Goal: Find specific page/section: Find specific page/section

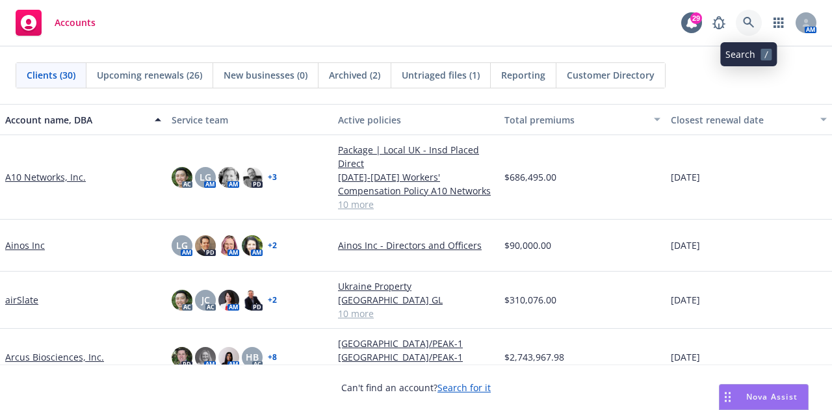
click at [750, 27] on icon at bounding box center [749, 23] width 12 height 12
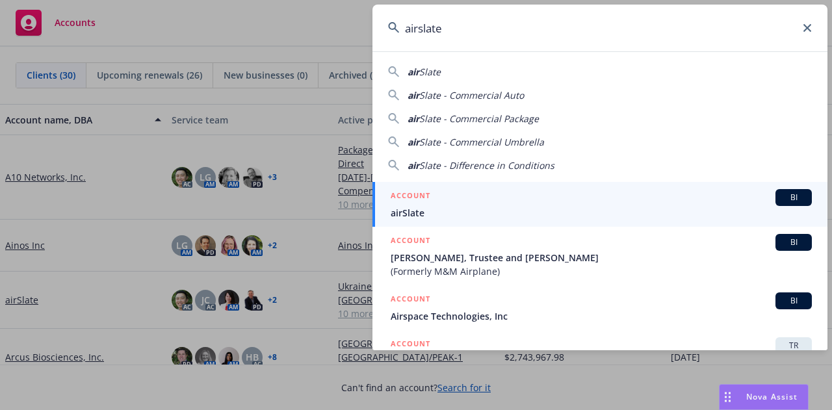
type input "airslate"
click at [460, 203] on div "ACCOUNT BI" at bounding box center [601, 197] width 421 height 17
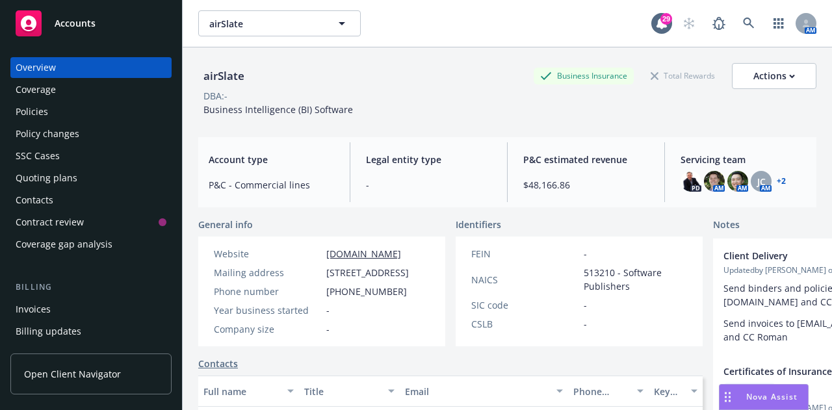
click at [33, 110] on div "Policies" at bounding box center [32, 111] width 33 height 21
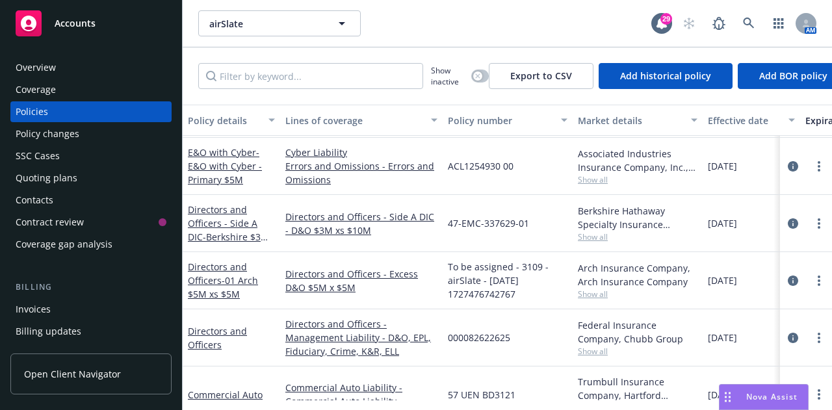
scroll to position [170, 0]
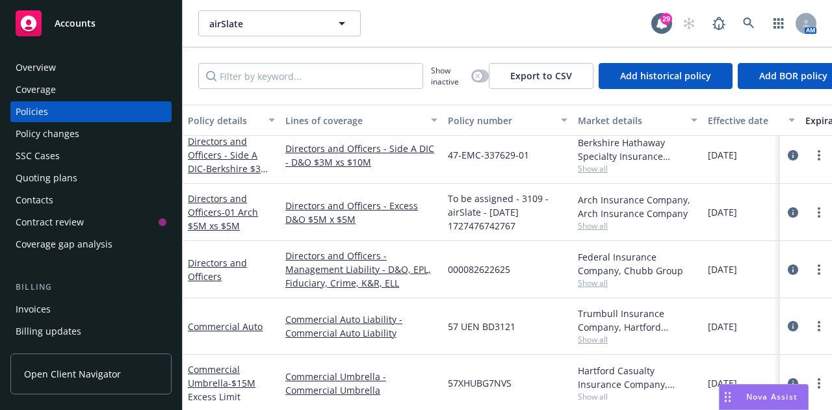
click at [243, 309] on div "Commercial Auto" at bounding box center [232, 326] width 98 height 57
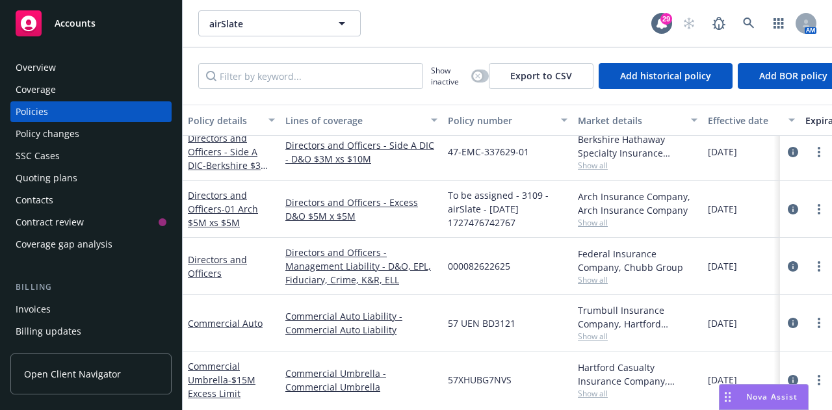
scroll to position [174, 0]
click at [218, 265] on link "Directors and Officers" at bounding box center [217, 266] width 59 height 26
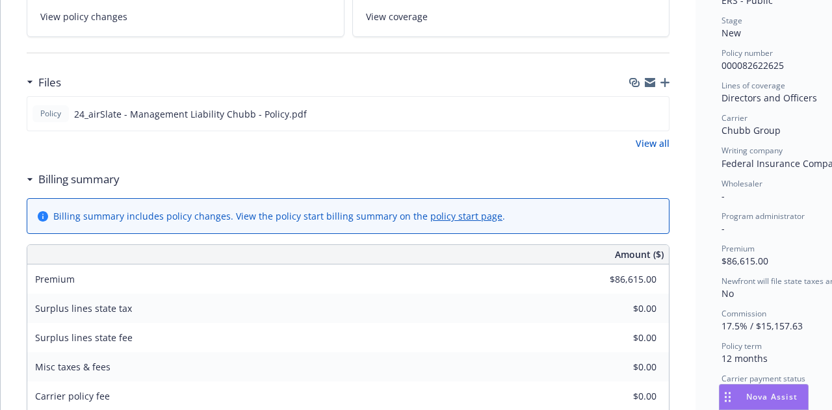
scroll to position [290, 0]
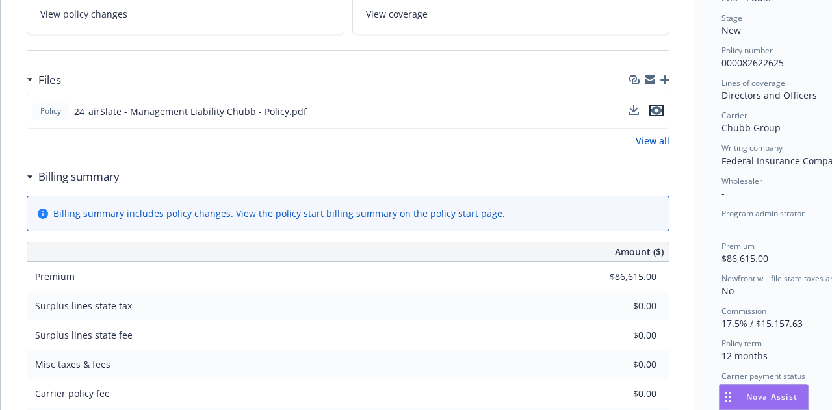
click at [660, 109] on icon "preview file" at bounding box center [657, 110] width 12 height 9
